Goal: Transaction & Acquisition: Purchase product/service

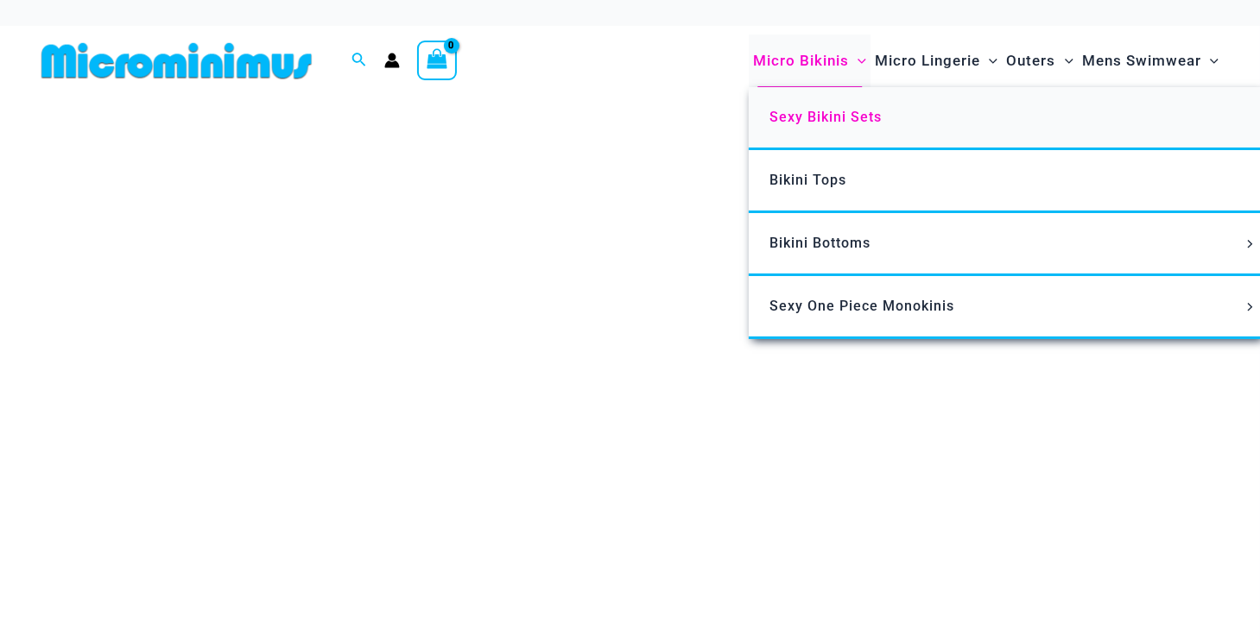
click at [814, 123] on span "Sexy Bikini Sets" at bounding box center [825, 117] width 112 height 16
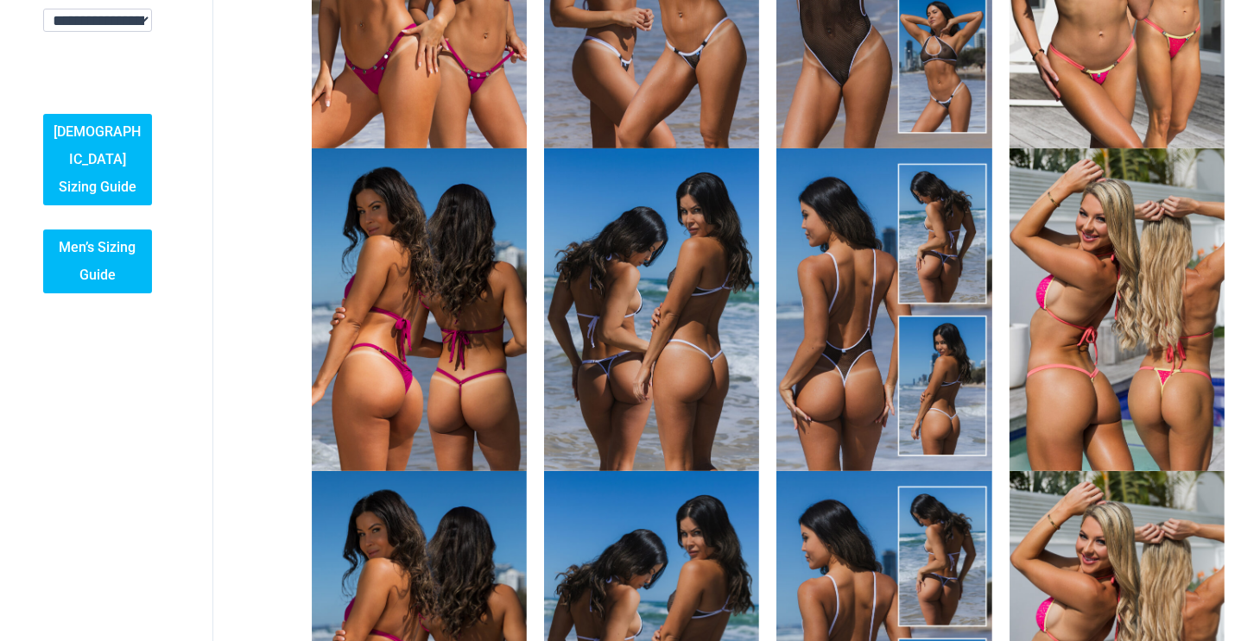
scroll to position [432, 0]
